Goal: Use online tool/utility: Utilize a website feature to perform a specific function

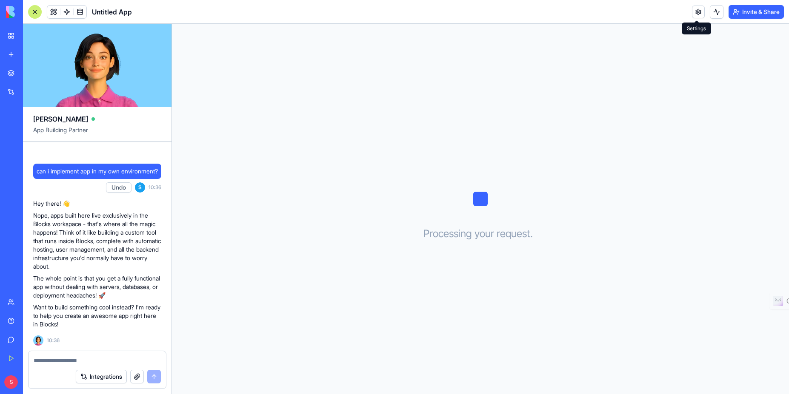
click at [696, 10] on link at bounding box center [698, 12] width 13 height 13
click at [714, 14] on button at bounding box center [717, 12] width 14 height 14
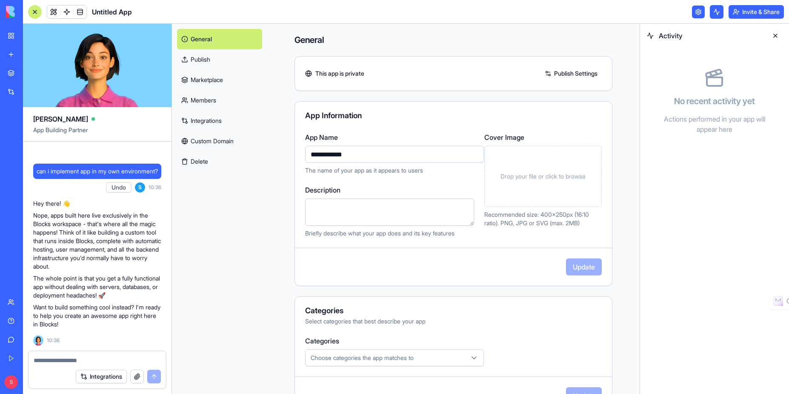
click at [228, 218] on div "General Publish Marketplace Members Integrations Custom Domain Delete" at bounding box center [219, 209] width 95 height 371
click at [273, 258] on div "**********" at bounding box center [453, 269] width 372 height 490
click at [275, 246] on div "**********" at bounding box center [453, 269] width 372 height 490
click at [74, 362] on textarea at bounding box center [97, 360] width 127 height 9
click at [201, 79] on link "Marketplace" at bounding box center [219, 80] width 85 height 20
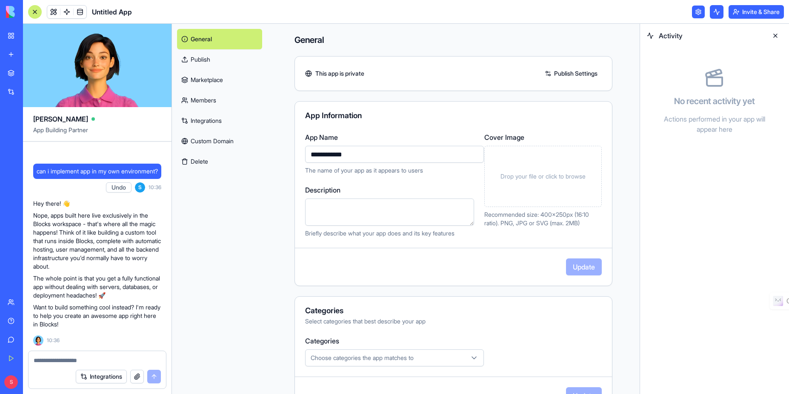
click at [209, 81] on link "Marketplace" at bounding box center [219, 80] width 85 height 20
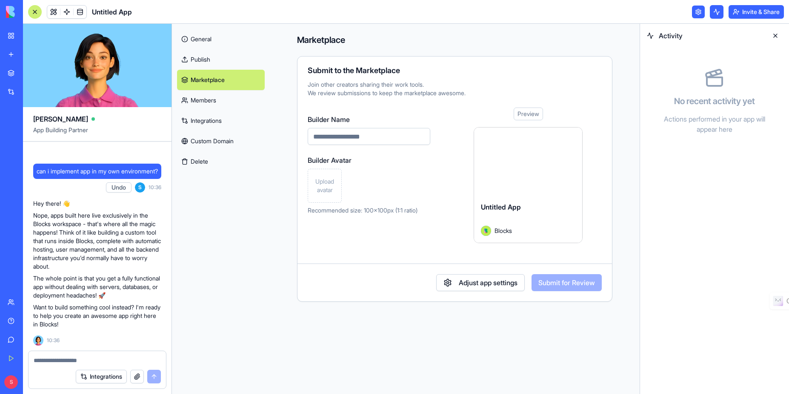
click at [66, 358] on textarea at bounding box center [97, 360] width 127 height 9
click at [27, 321] on div "Help" at bounding box center [25, 321] width 11 height 9
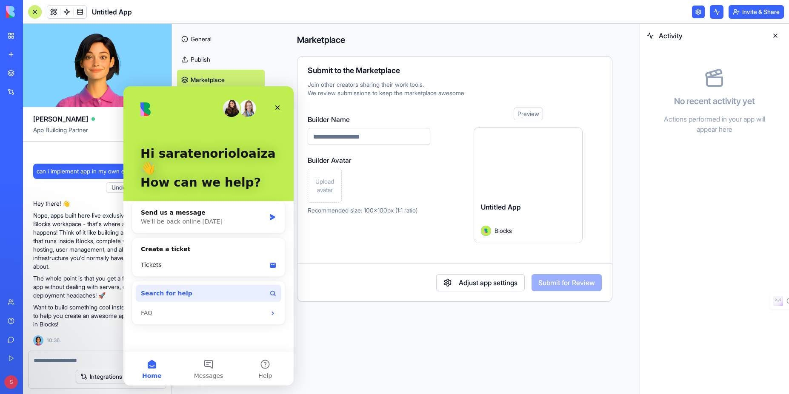
click at [222, 285] on button "Search for help" at bounding box center [208, 293] width 145 height 17
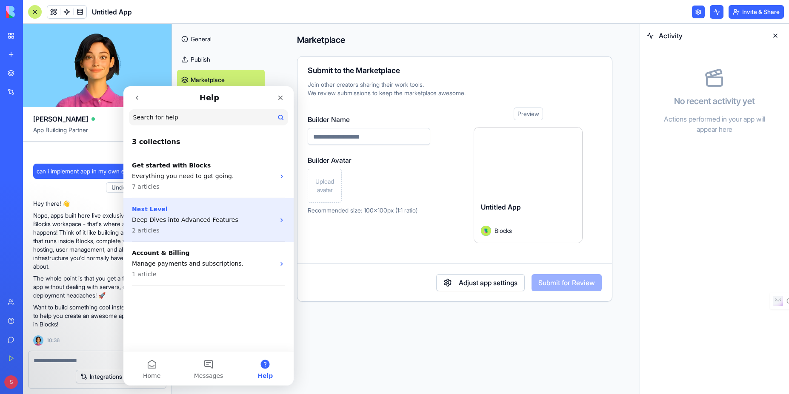
click at [232, 225] on div "Next Level Deep Dives into Advanced Features 2 articles" at bounding box center [203, 220] width 143 height 30
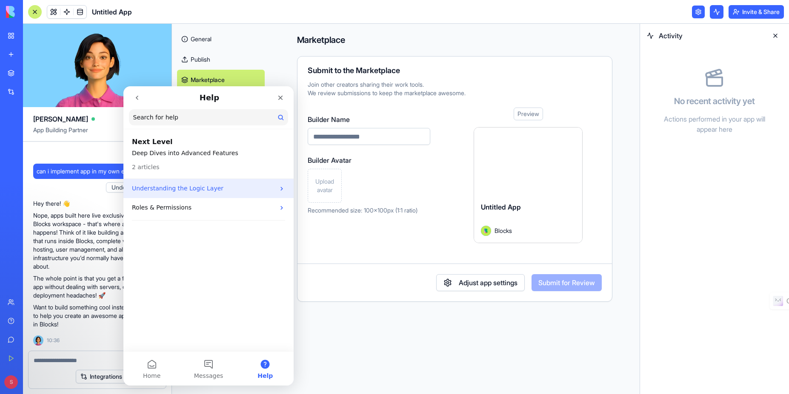
click at [202, 190] on p "Understanding the Logic Layer" at bounding box center [203, 188] width 143 height 9
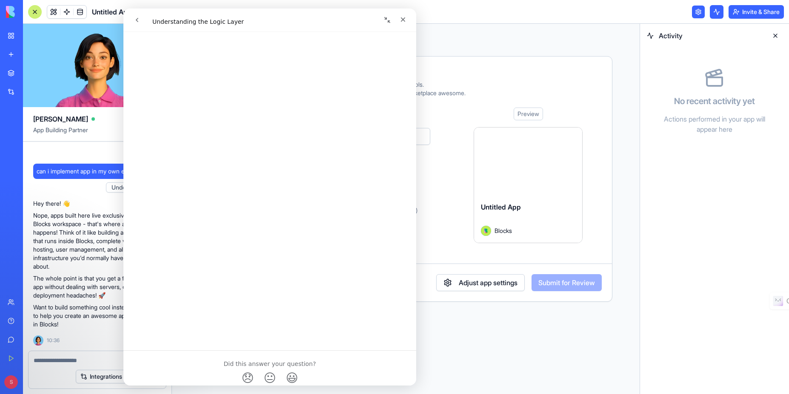
scroll to position [510, 0]
click at [403, 21] on icon "Close" at bounding box center [402, 19] width 7 height 7
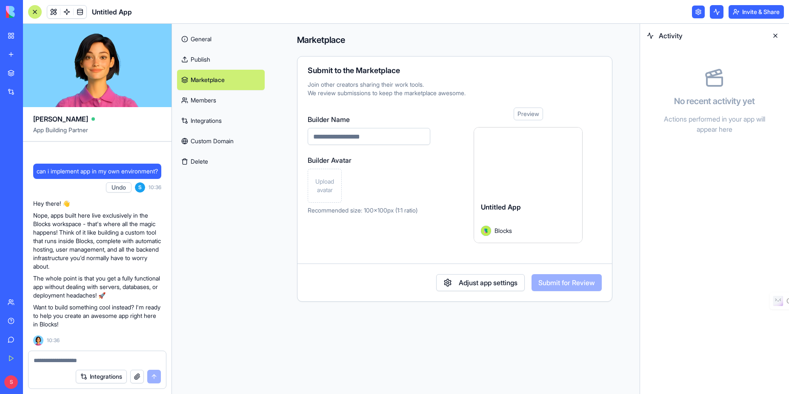
scroll to position [0, 0]
click at [219, 143] on link "Custom Domain" at bounding box center [221, 141] width 88 height 20
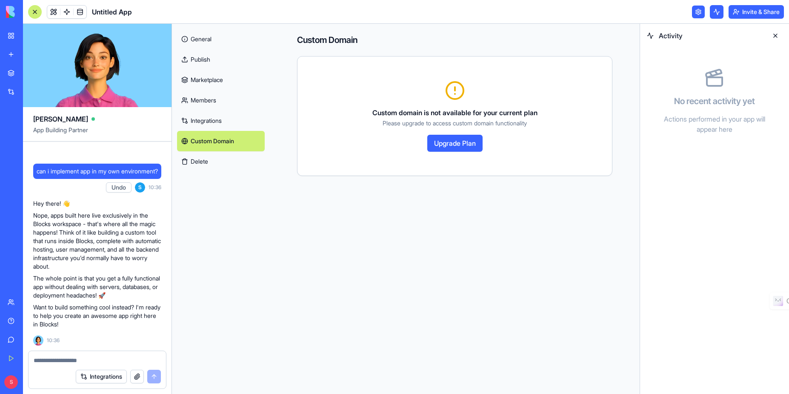
click at [451, 145] on button "Upgrade Plan" at bounding box center [454, 143] width 55 height 17
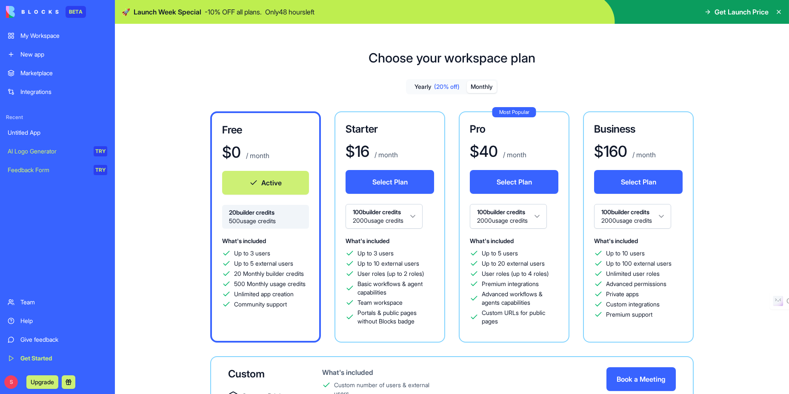
click at [487, 88] on button "Monthly" at bounding box center [482, 87] width 30 height 12
click at [422, 85] on button "Yearly (20% off)" at bounding box center [437, 87] width 60 height 12
click at [736, 9] on span "Get Launch Price" at bounding box center [741, 12] width 54 height 10
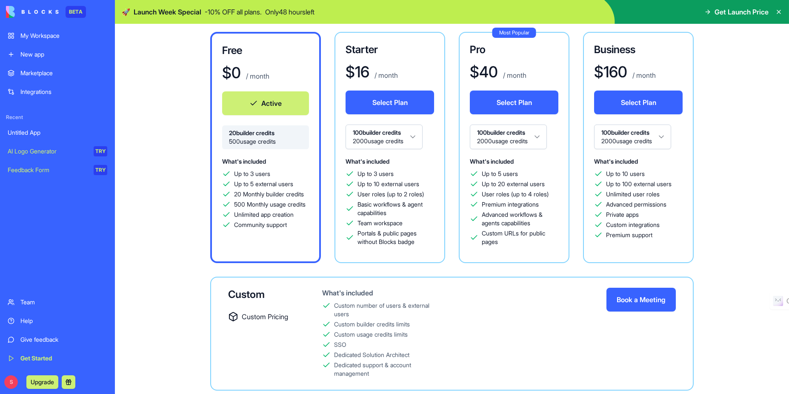
scroll to position [24, 0]
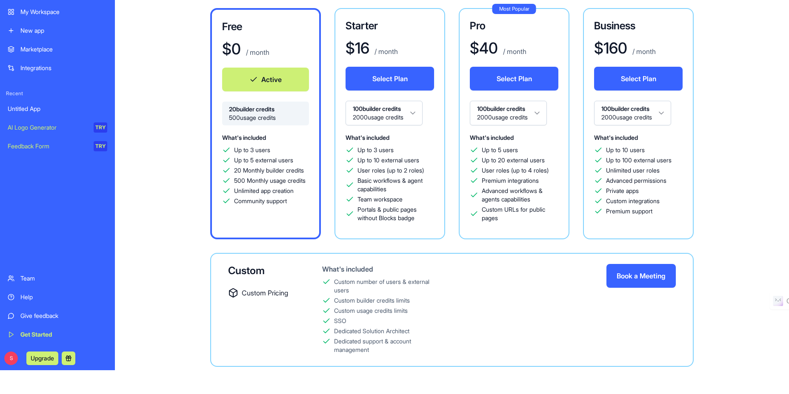
click at [276, 148] on div "Up to 3 users" at bounding box center [265, 150] width 87 height 9
click at [45, 130] on div "AI Logo Generator" at bounding box center [48, 127] width 80 height 9
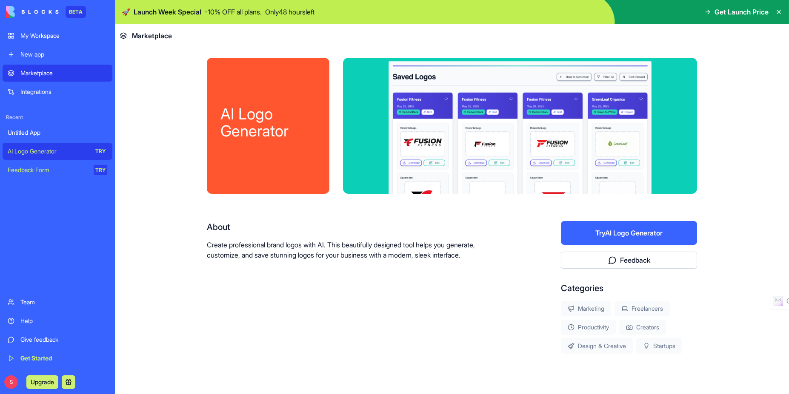
click at [627, 231] on button "Try AI Logo Generator" at bounding box center [629, 233] width 136 height 24
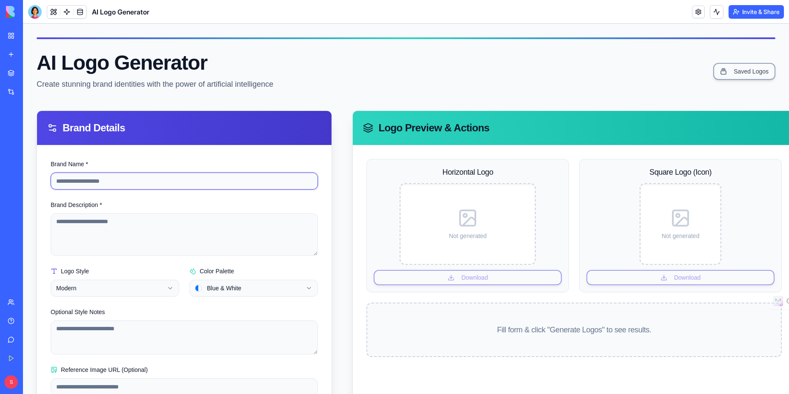
click at [138, 178] on input "Brand Name *" at bounding box center [184, 181] width 267 height 17
type input "**********"
type textarea "**********"
click at [222, 290] on html "**********" at bounding box center [406, 237] width 766 height 427
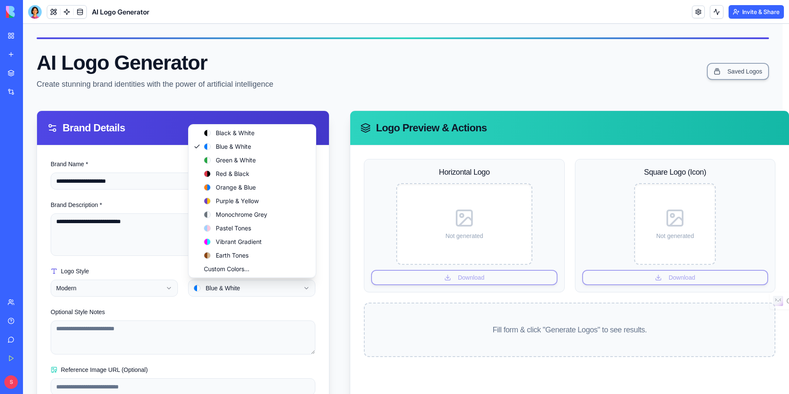
select select "******"
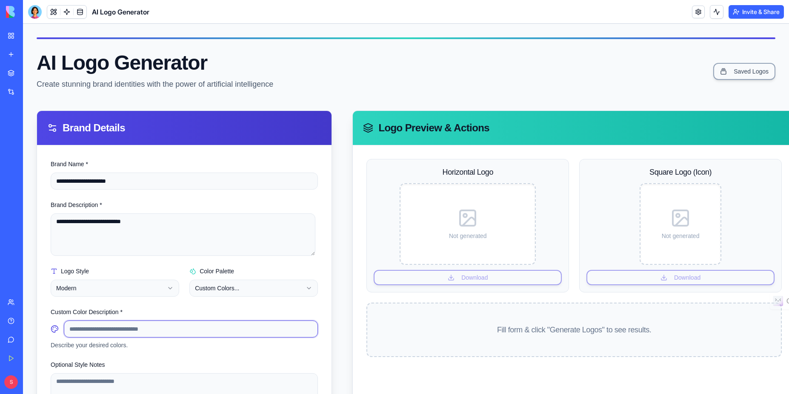
click at [159, 330] on input at bounding box center [191, 329] width 254 height 17
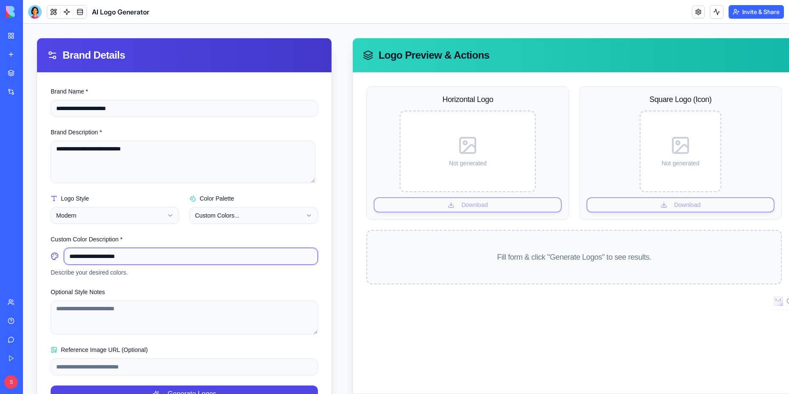
scroll to position [115, 0]
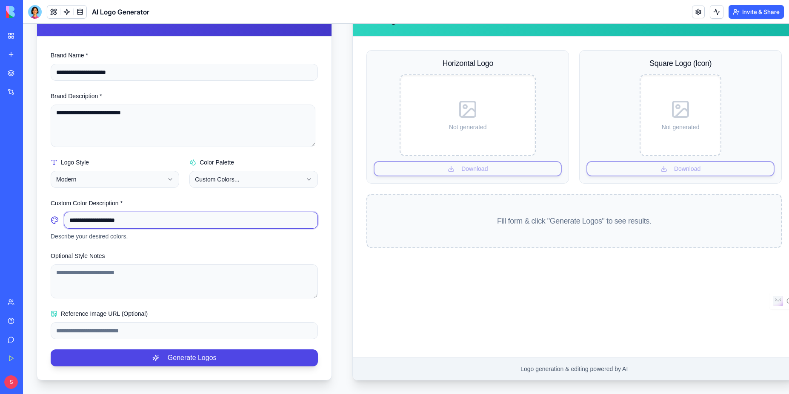
type input "**********"
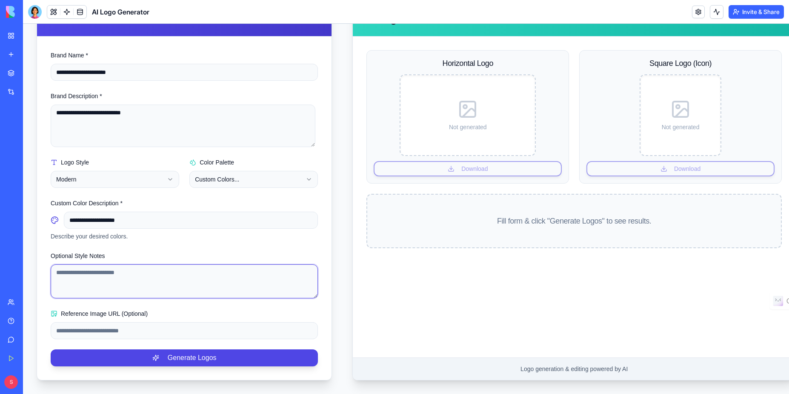
click at [171, 271] on textarea "Optional Style Notes" at bounding box center [184, 282] width 267 height 34
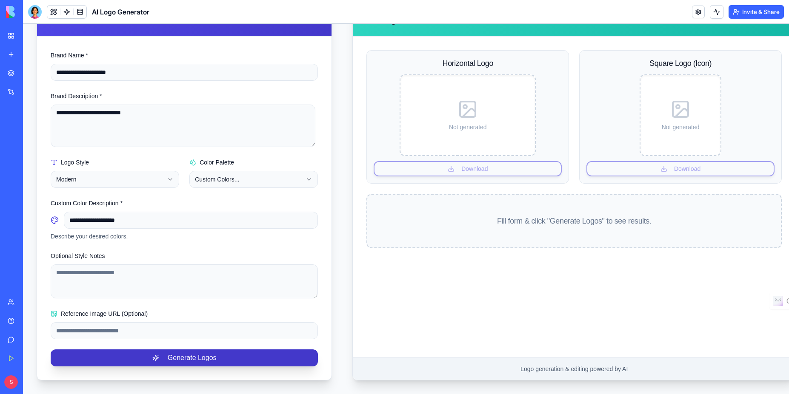
click at [185, 357] on button "Generate Logos" at bounding box center [184, 358] width 267 height 17
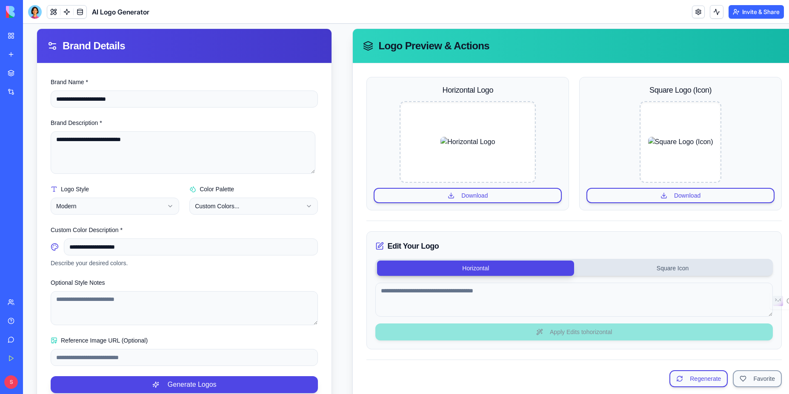
scroll to position [132, 0]
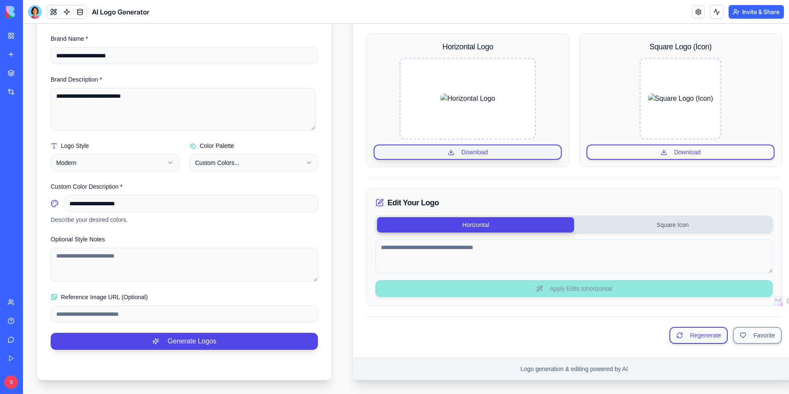
click at [473, 145] on button "Download" at bounding box center [467, 152] width 188 height 15
click at [120, 259] on textarea "Optional Style Notes" at bounding box center [184, 265] width 267 height 34
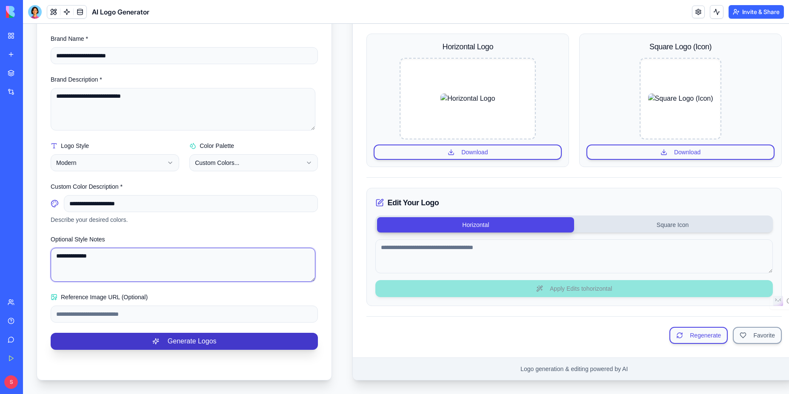
type textarea "**********"
click at [177, 339] on button "Generate Logos" at bounding box center [184, 341] width 267 height 17
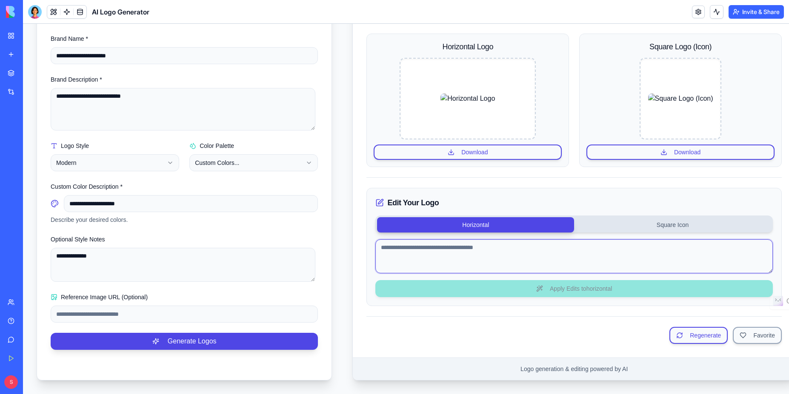
click at [426, 256] on textarea at bounding box center [573, 256] width 397 height 34
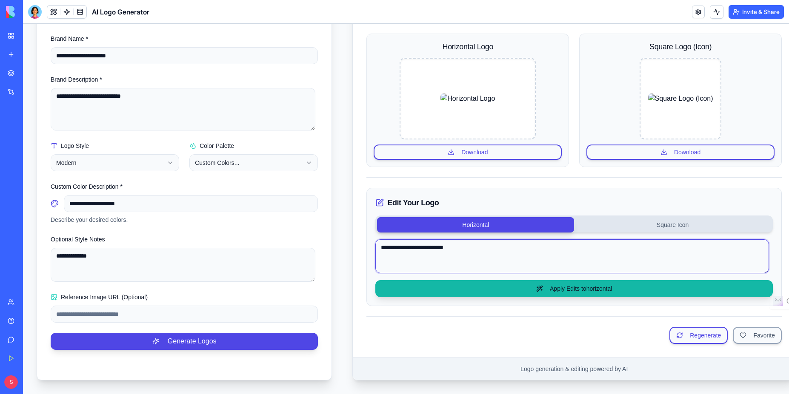
type textarea "**********"
click at [570, 284] on button "Apply Edits to horizontal" at bounding box center [573, 288] width 397 height 17
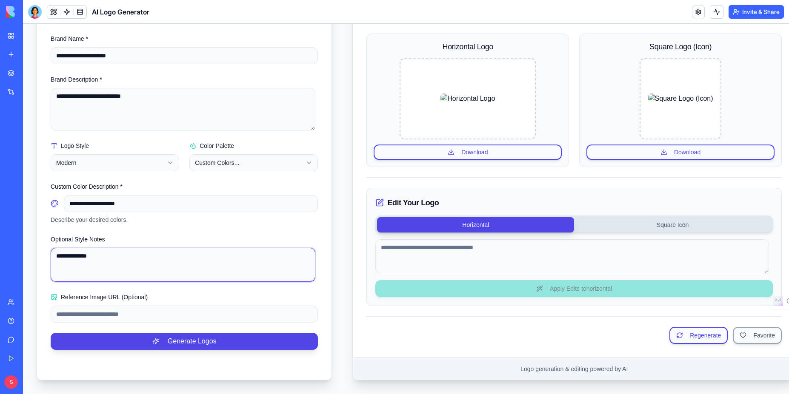
click at [161, 257] on textarea "**********" at bounding box center [183, 265] width 265 height 34
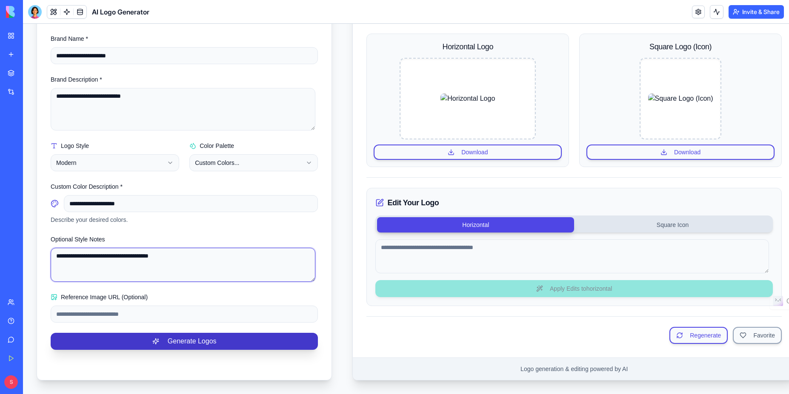
type textarea "**********"
click at [194, 337] on button "Generate Logos" at bounding box center [184, 341] width 267 height 17
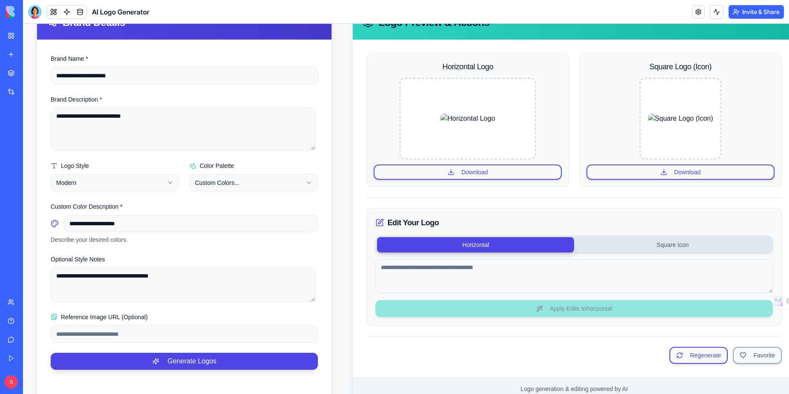
scroll to position [98, 0]
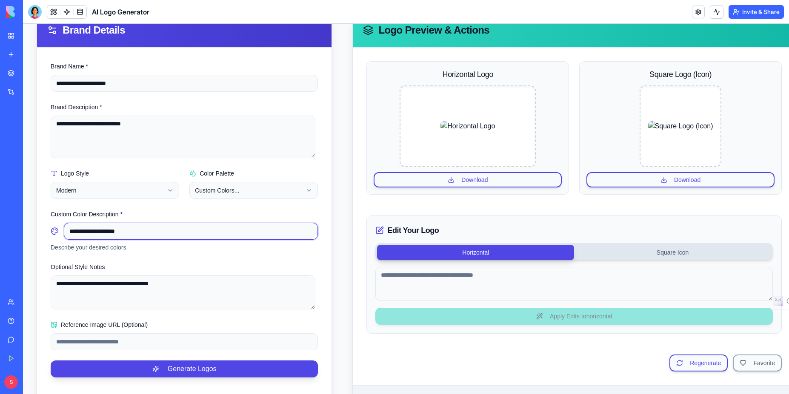
click at [147, 237] on input "**********" at bounding box center [191, 231] width 254 height 17
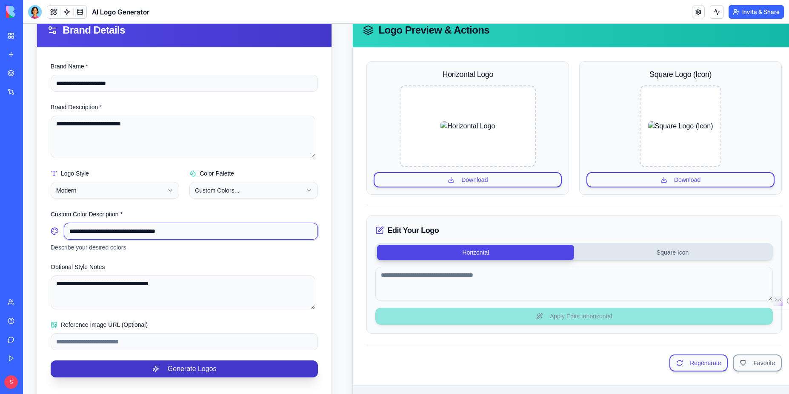
type input "**********"
click at [187, 366] on button "Generate Logos" at bounding box center [184, 369] width 267 height 17
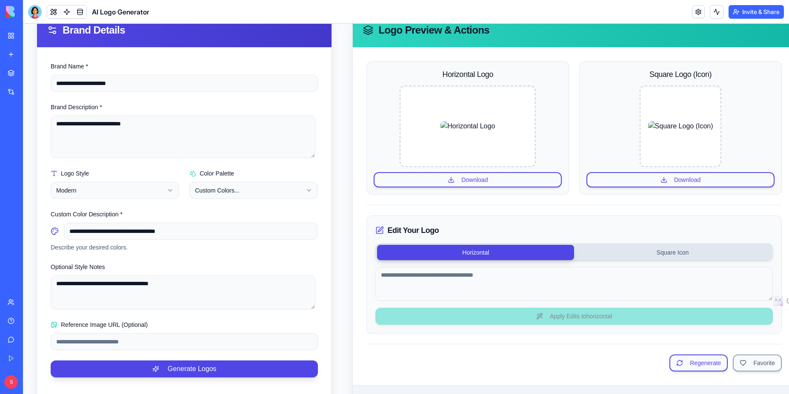
click at [673, 252] on button "Square Icon" at bounding box center [672, 252] width 197 height 15
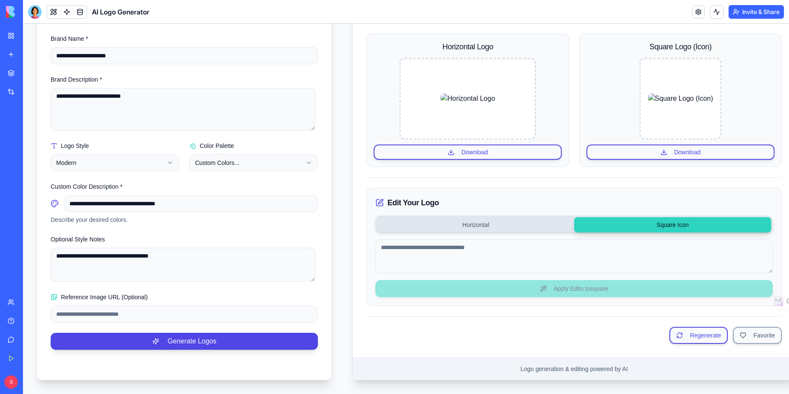
scroll to position [0, 0]
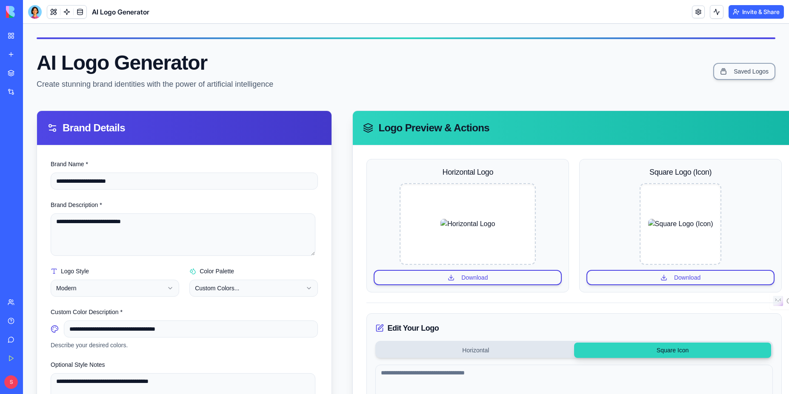
click at [260, 57] on h1 "AI Logo Generator" at bounding box center [155, 63] width 237 height 20
click at [681, 279] on button "Download" at bounding box center [680, 277] width 188 height 15
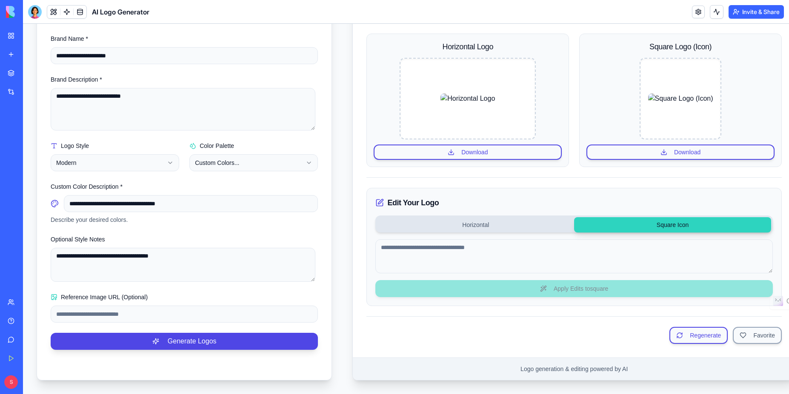
scroll to position [128, 0]
click at [472, 154] on button "Download" at bounding box center [467, 152] width 188 height 15
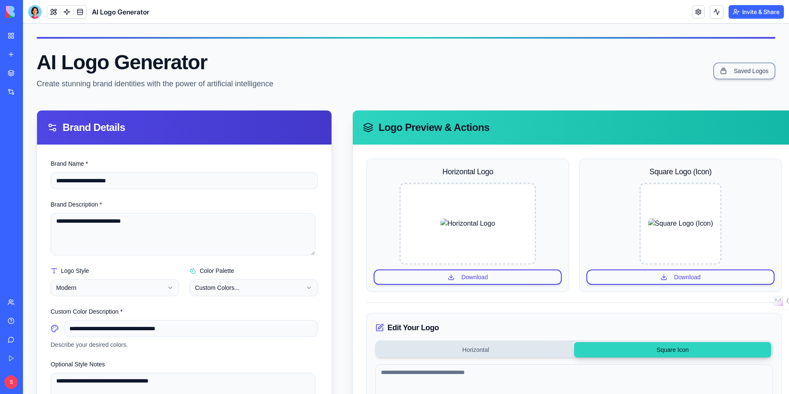
scroll to position [0, 0]
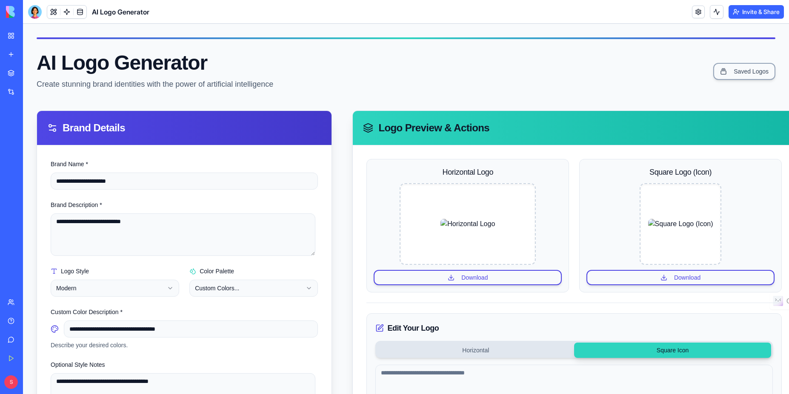
click at [30, 13] on div at bounding box center [35, 12] width 14 height 14
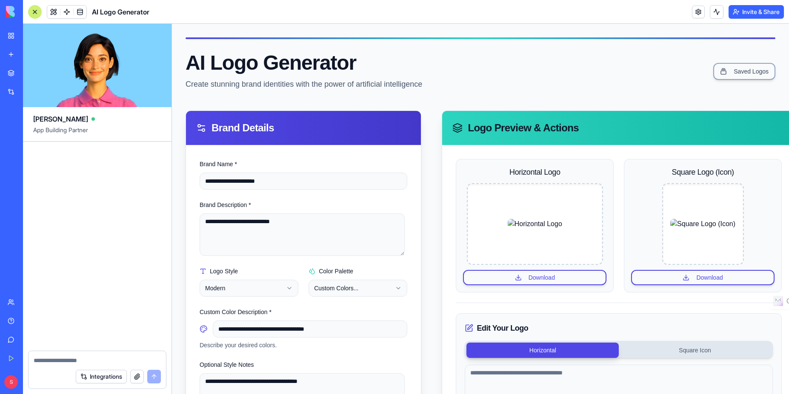
click at [549, 350] on button "Horizontal" at bounding box center [542, 350] width 152 height 15
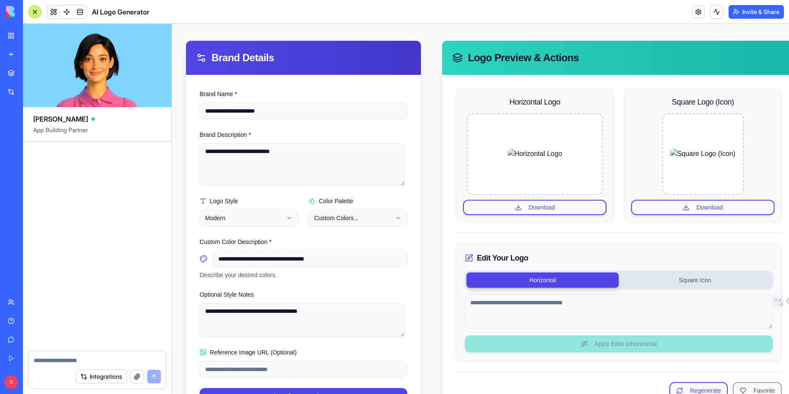
scroll to position [132, 0]
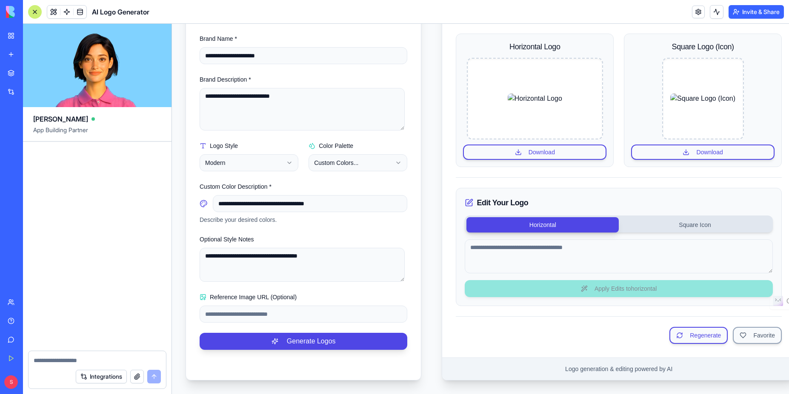
click at [703, 227] on div "Edit Your Logo Horizontal Square Icon Apply Edits to horizontal" at bounding box center [619, 247] width 326 height 118
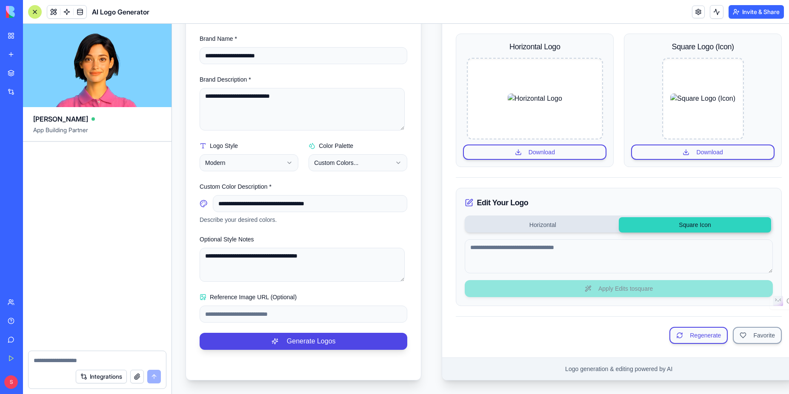
click at [698, 218] on button "Square Icon" at bounding box center [695, 224] width 152 height 15
click at [630, 285] on div "Edit Your Logo Horizontal Square Icon Apply Edits to square" at bounding box center [619, 247] width 326 height 118
click at [687, 329] on button "Regenerate" at bounding box center [698, 335] width 58 height 17
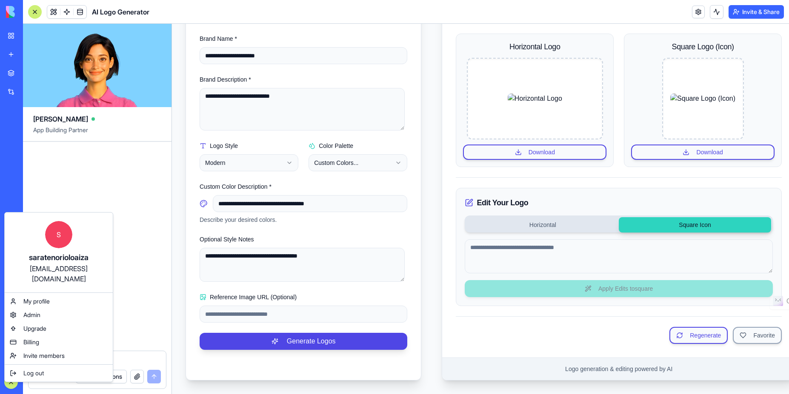
click at [12, 386] on html "BETA My Workspace New app Marketplace Integrations Recent Untitled App AI Logo …" at bounding box center [394, 197] width 789 height 394
click at [45, 367] on div "Log out" at bounding box center [58, 374] width 105 height 14
